Goal: Task Accomplishment & Management: Use online tool/utility

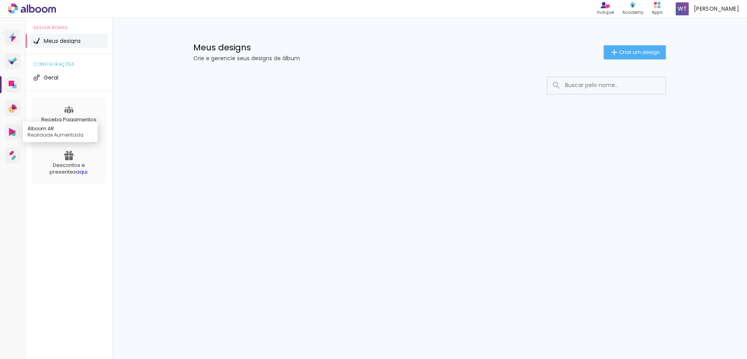
click at [13, 132] on icon at bounding box center [12, 132] width 7 height 8
click at [645, 50] on span "Criar um design" at bounding box center [639, 52] width 41 height 5
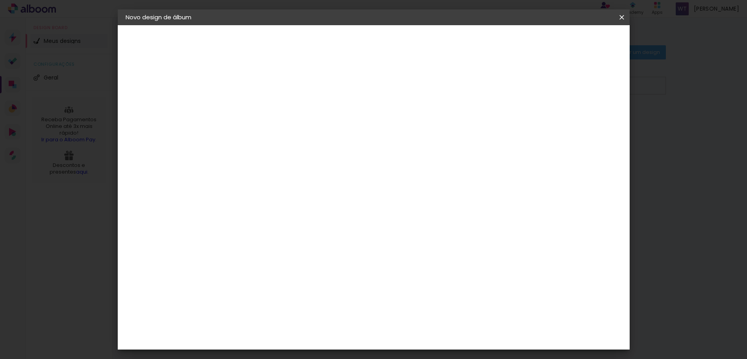
click at [255, 109] on input at bounding box center [255, 106] width 0 height 12
type input "Viagem"
type paper-input "Viagem"
click at [0, 0] on slot "Avançar" at bounding box center [0, 0] width 0 height 0
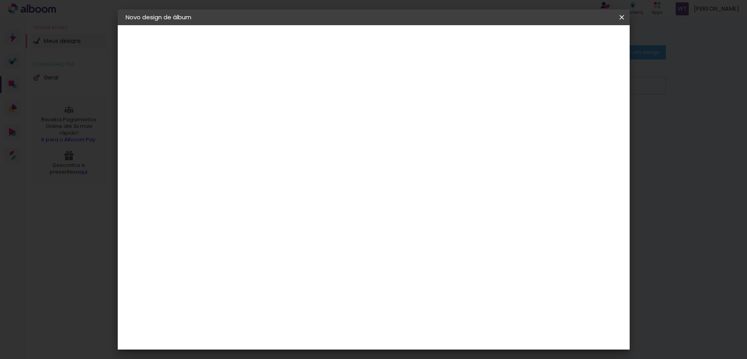
click at [279, 207] on paper-item "Digipix Pro" at bounding box center [274, 217] width 85 height 20
click at [0, 0] on slot "Avançar" at bounding box center [0, 0] width 0 height 0
click at [303, 35] on paper-button "Voltar" at bounding box center [287, 41] width 32 height 13
click at [269, 290] on div "Digipix Pro" at bounding box center [259, 296] width 20 height 13
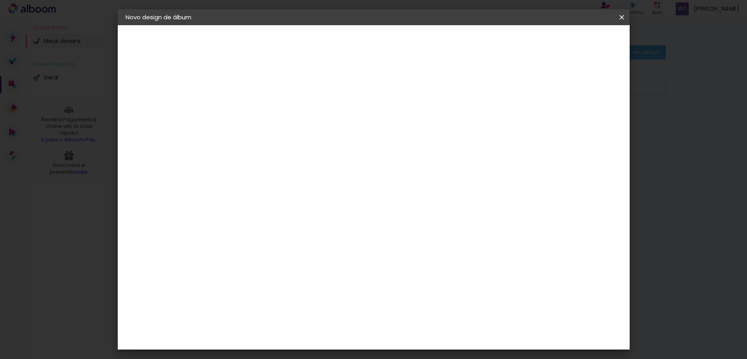
click at [0, 0] on slot "Avançar" at bounding box center [0, 0] width 0 height 0
click at [285, 131] on input "text" at bounding box center [270, 137] width 31 height 12
click at [0, 0] on slot "180 SLIM" at bounding box center [0, 0] width 0 height 0
type input "180 SLIM"
click at [266, 166] on div at bounding box center [261, 165] width 9 height 6
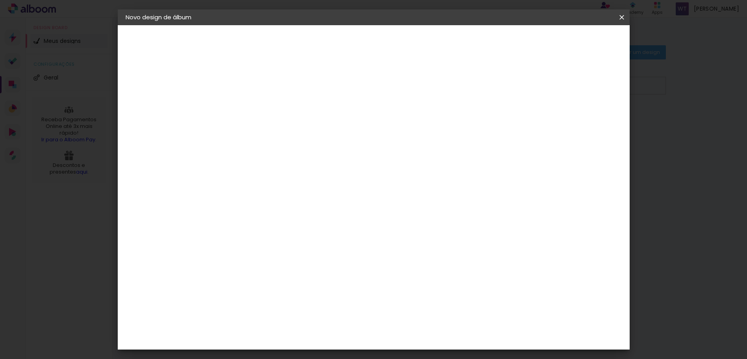
click at [308, 191] on span "21.0 × 14.8" at bounding box center [289, 192] width 37 height 21
click at [308, 231] on span "14.8 × 14.8" at bounding box center [289, 241] width 37 height 21
click at [383, 36] on paper-button "Avançar" at bounding box center [363, 41] width 39 height 13
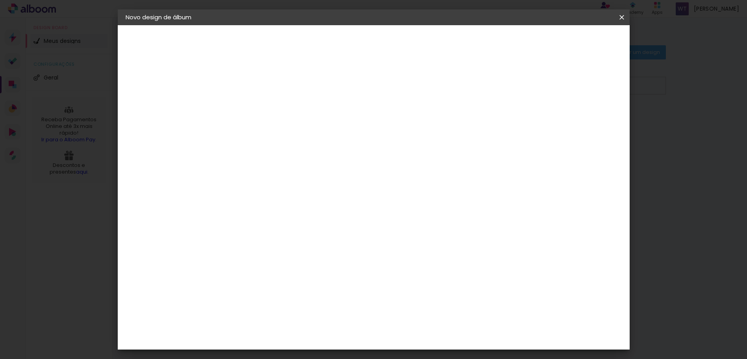
click at [528, 85] on div at bounding box center [524, 85] width 7 height 7
type paper-checkbox "on"
click at [528, 85] on div at bounding box center [524, 85] width 7 height 7
click at [573, 44] on span "Iniciar design" at bounding box center [555, 42] width 36 height 6
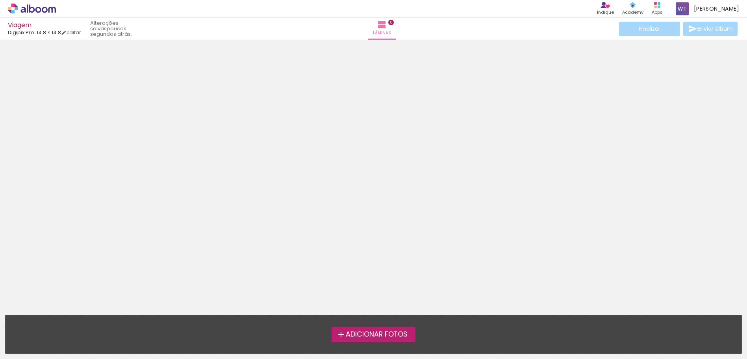
click at [391, 129] on div at bounding box center [373, 175] width 747 height 265
drag, startPoint x: 151, startPoint y: 218, endPoint x: 306, endPoint y: 99, distance: 195.6
click at [153, 215] on div at bounding box center [373, 175] width 747 height 265
click at [394, 27] on div "Lâminas 0" at bounding box center [382, 29] width 28 height 22
click at [379, 32] on span "Lâminas" at bounding box center [382, 33] width 18 height 7
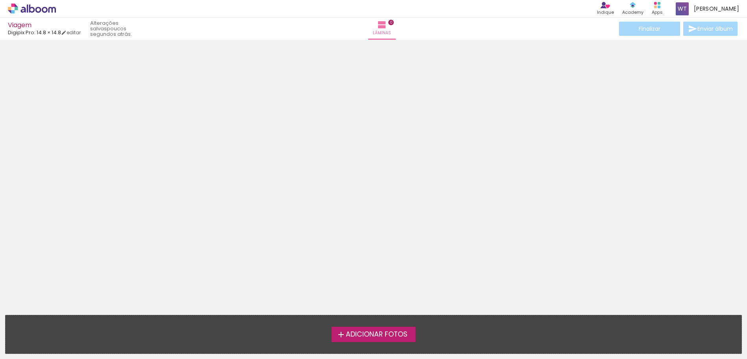
click at [147, 30] on div "Viagem Digipix Pro: 14.8 × 14.8 editar poucos segundos atrás." at bounding box center [77, 28] width 139 height 23
click at [663, 10] on div "Apps" at bounding box center [657, 12] width 11 height 7
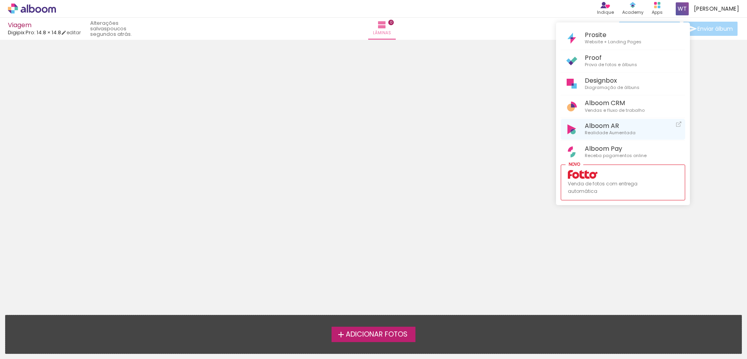
click at [614, 131] on span "Realidade Aumentada" at bounding box center [610, 133] width 51 height 7
